Goal: Task Accomplishment & Management: Use online tool/utility

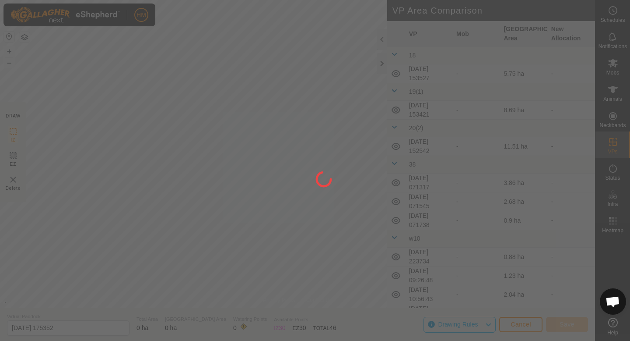
scroll to position [828, 0]
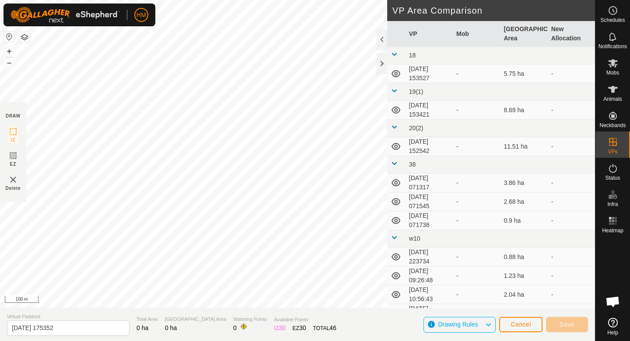
click at [334, 327] on div "Privacy Policy Contact Us + – ⇧ i 100 m DRAW IZ EZ Delete VP Area Comparison VP…" at bounding box center [297, 170] width 595 height 341
click at [611, 70] on span "Mobs" at bounding box center [613, 72] width 13 height 5
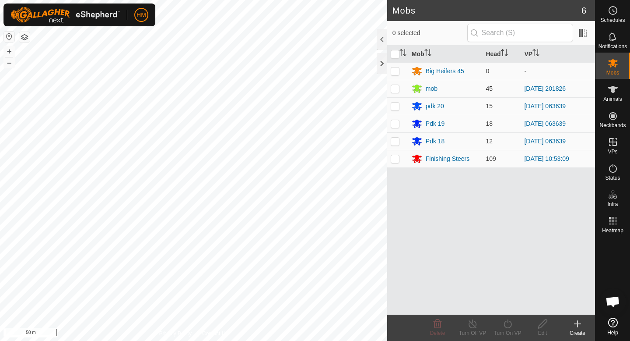
click at [398, 88] on p-checkbox at bounding box center [395, 88] width 9 height 7
checkbox input "true"
click at [499, 326] on turn-on-svg-icon at bounding box center [507, 323] width 35 height 11
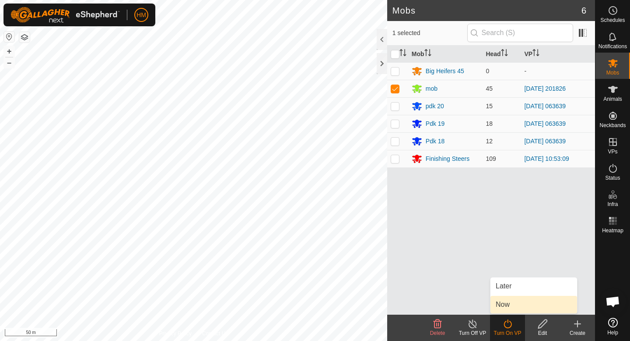
click at [514, 299] on link "Now" at bounding box center [534, 304] width 87 height 18
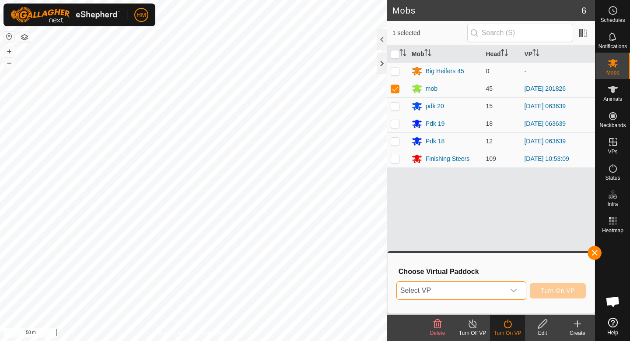
click at [457, 283] on span "Select VP" at bounding box center [451, 290] width 108 height 18
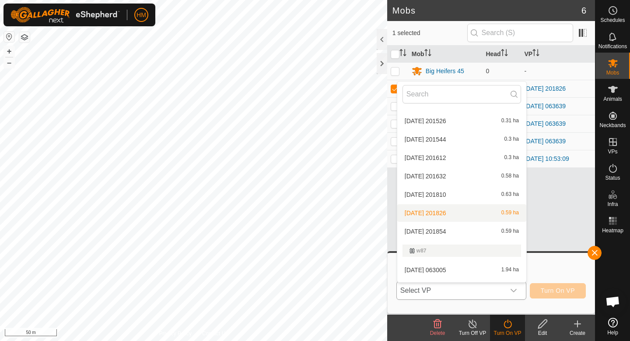
scroll to position [901, 0]
